Goal: Task Accomplishment & Management: Manage account settings

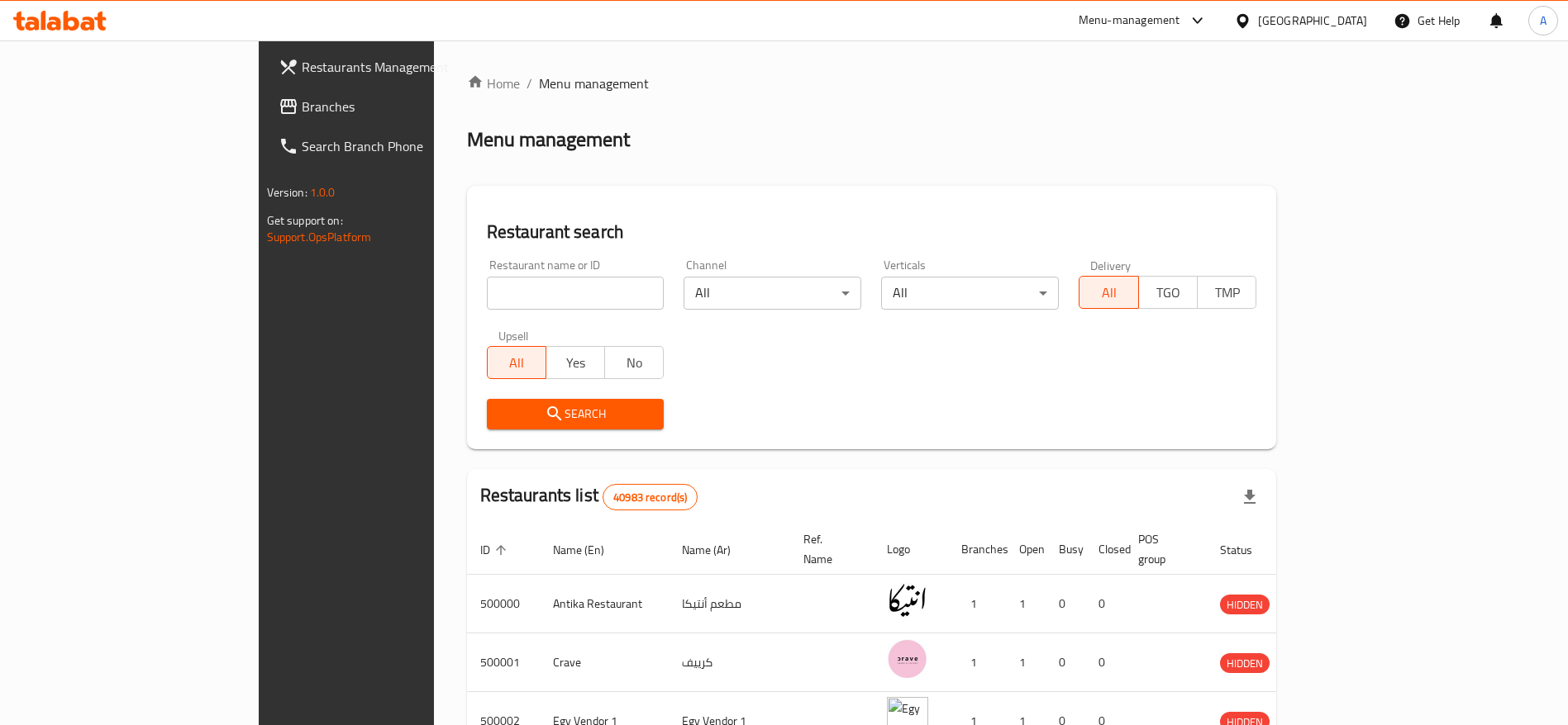
click at [537, 283] on input "search" at bounding box center [576, 293] width 178 height 33
click at [97, 14] on icon at bounding box center [60, 21] width 93 height 20
drag, startPoint x: 0, startPoint y: 0, endPoint x: 499, endPoint y: 285, distance: 574.7
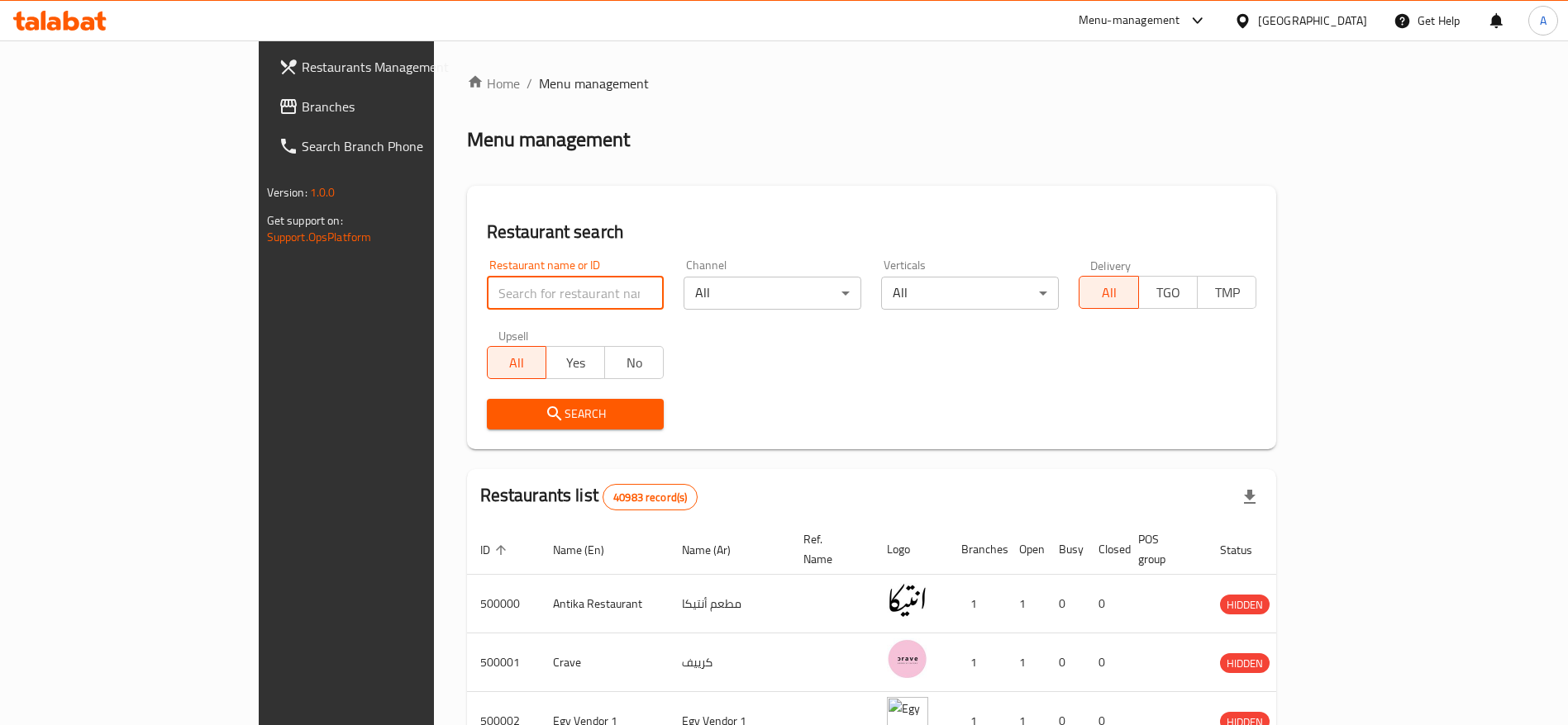
click at [499, 285] on input "search" at bounding box center [576, 293] width 178 height 33
type input "Kasr El Mahamdy"
click button "Search" at bounding box center [576, 415] width 178 height 30
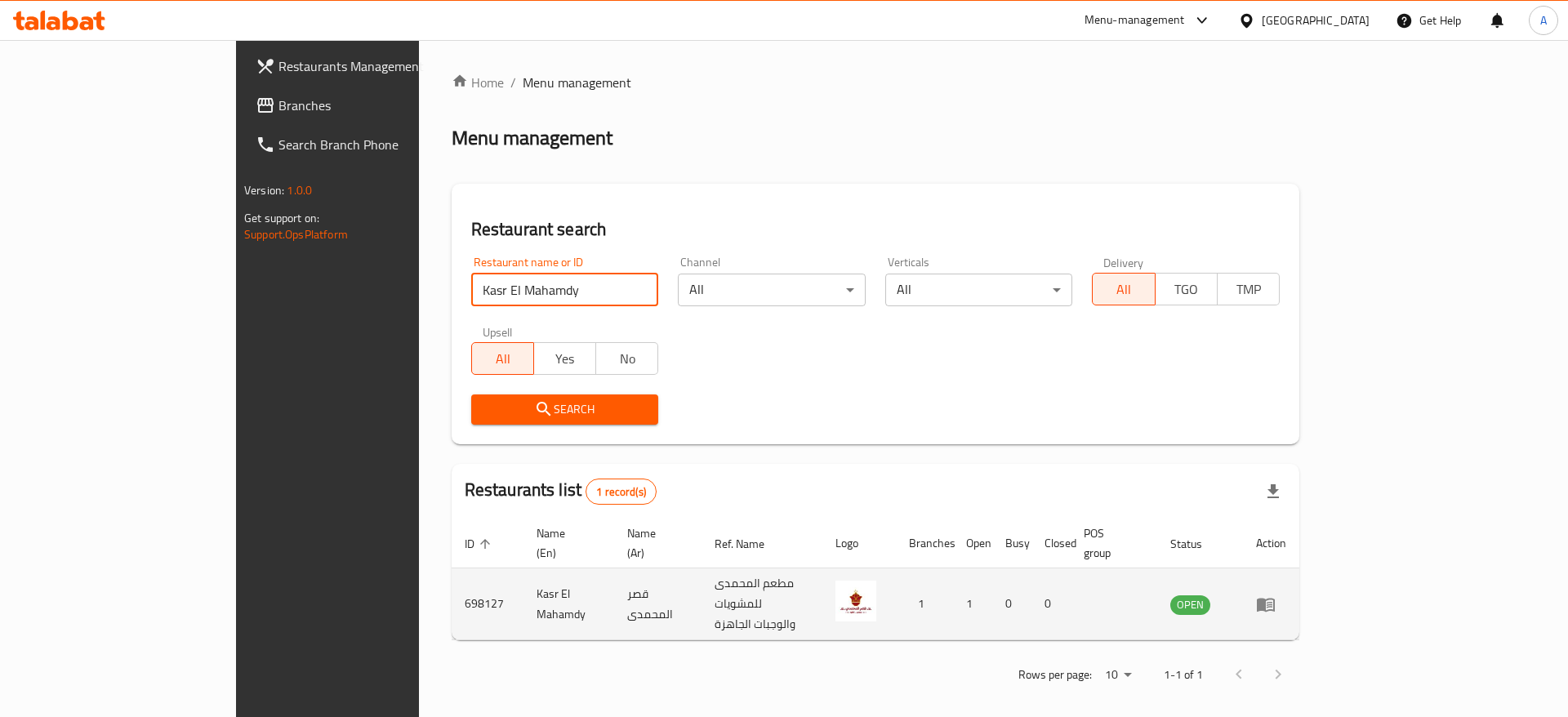
click at [1299, 593] on td "enhanced table" at bounding box center [1271, 604] width 56 height 72
click at [1275, 598] on icon "enhanced table" at bounding box center [1266, 605] width 18 height 14
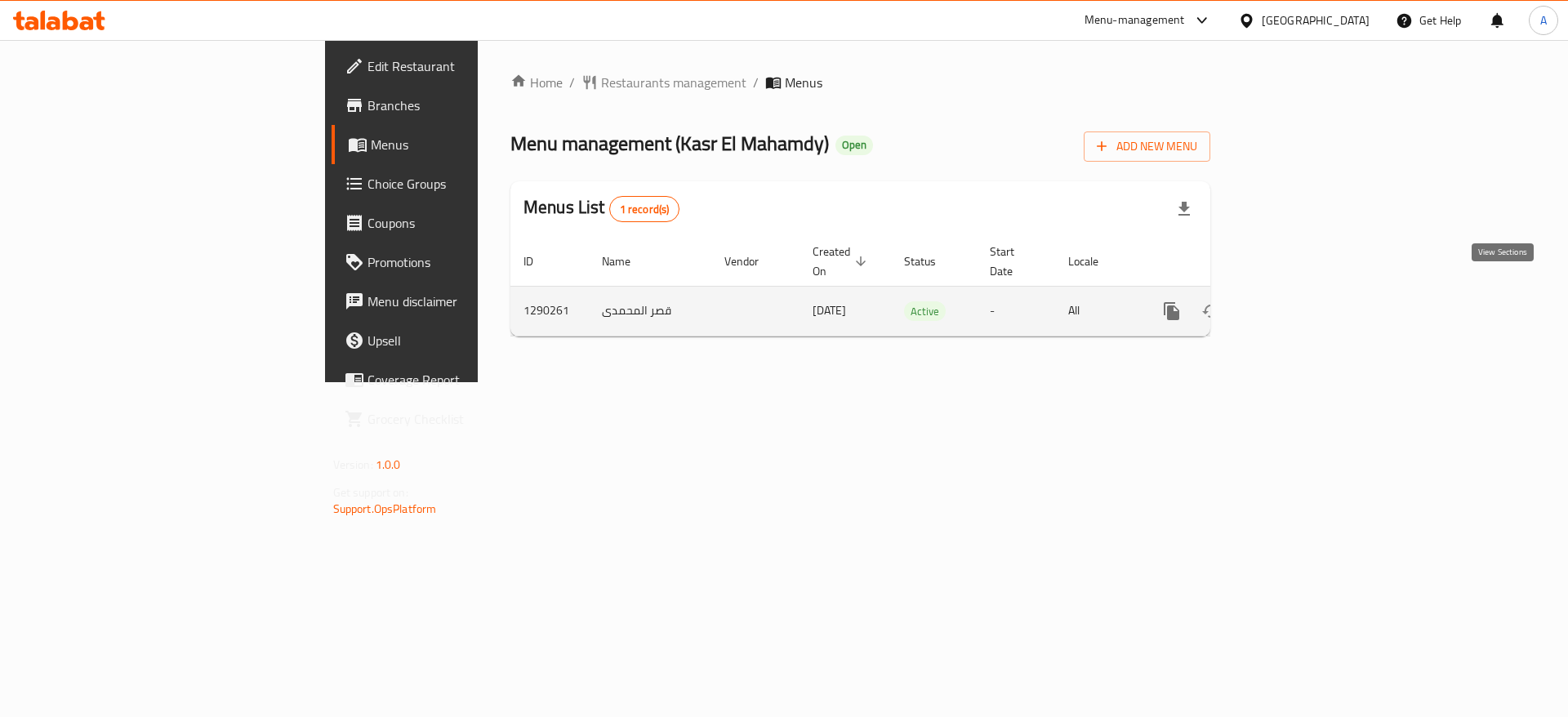
click at [1299, 301] on icon "enhanced table" at bounding box center [1290, 311] width 20 height 20
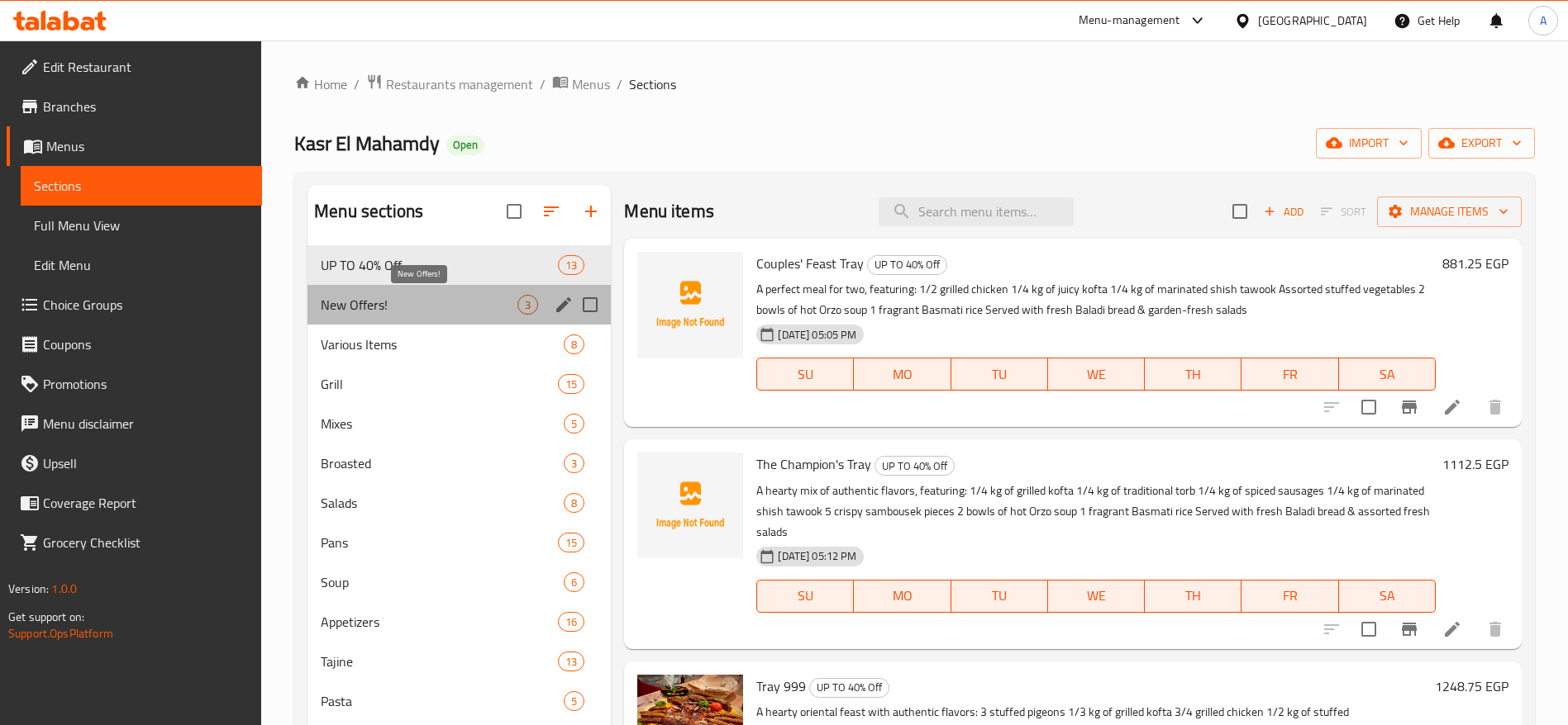
click at [468, 303] on span "New Offers!" at bounding box center [419, 305] width 196 height 20
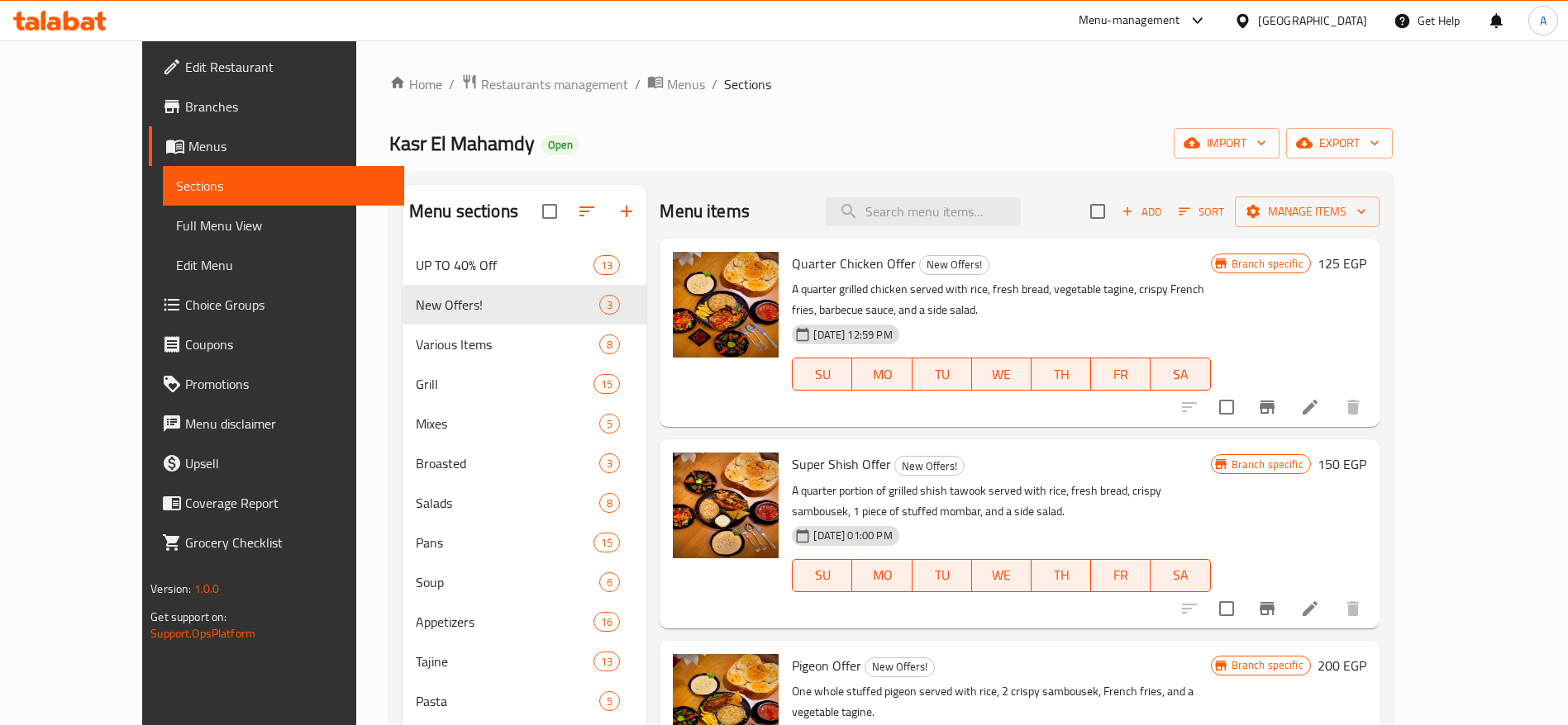
click at [67, 27] on icon at bounding box center [71, 21] width 16 height 20
